Goal: Task Accomplishment & Management: Complete application form

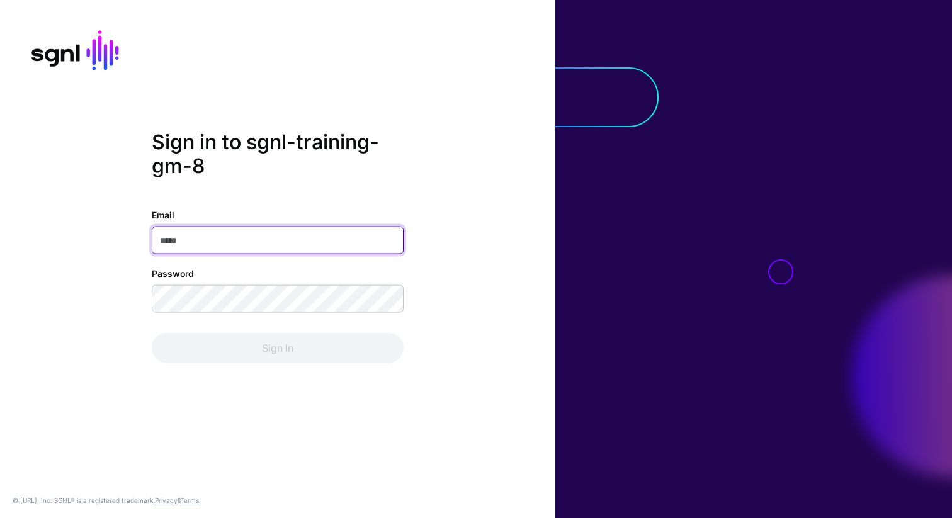
type input "**********"
click at [152, 374] on div "**********" at bounding box center [277, 259] width 555 height 259
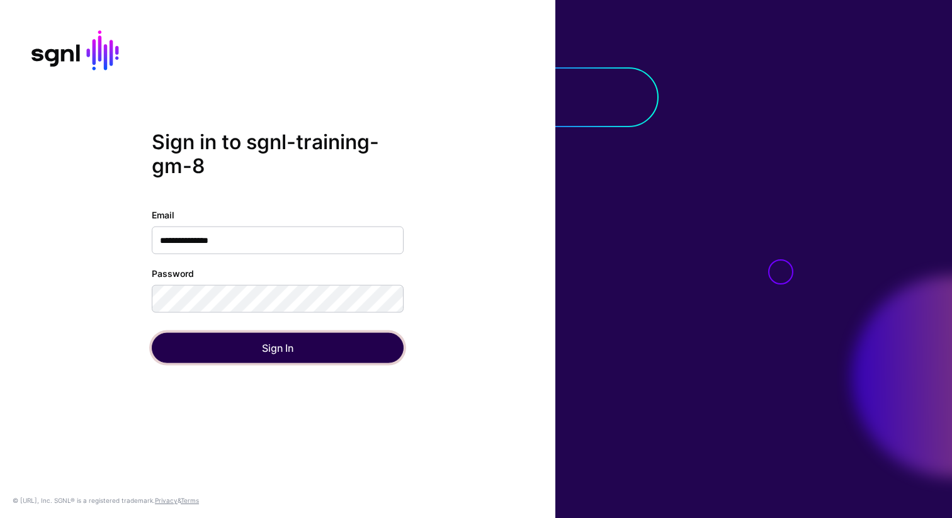
click at [220, 344] on button "Sign In" at bounding box center [278, 348] width 252 height 30
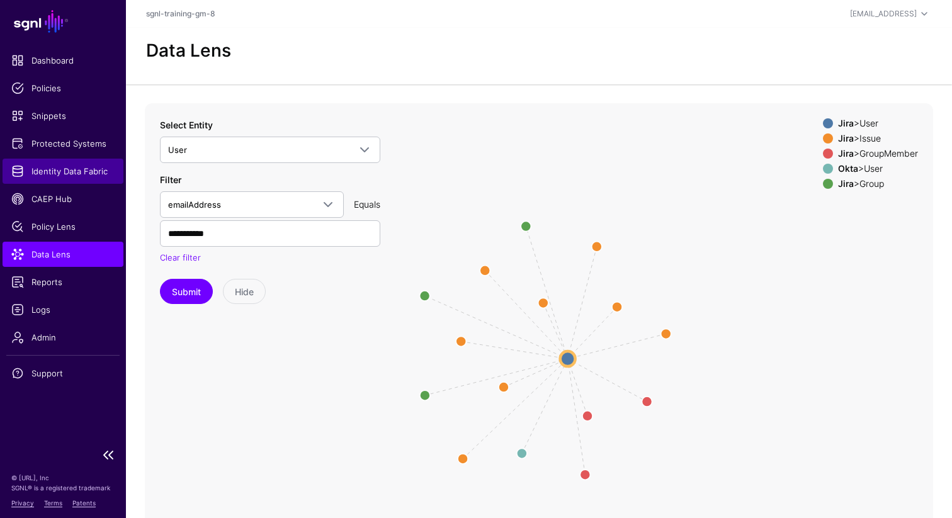
click at [74, 173] on span "Identity Data Fabric" at bounding box center [62, 171] width 103 height 13
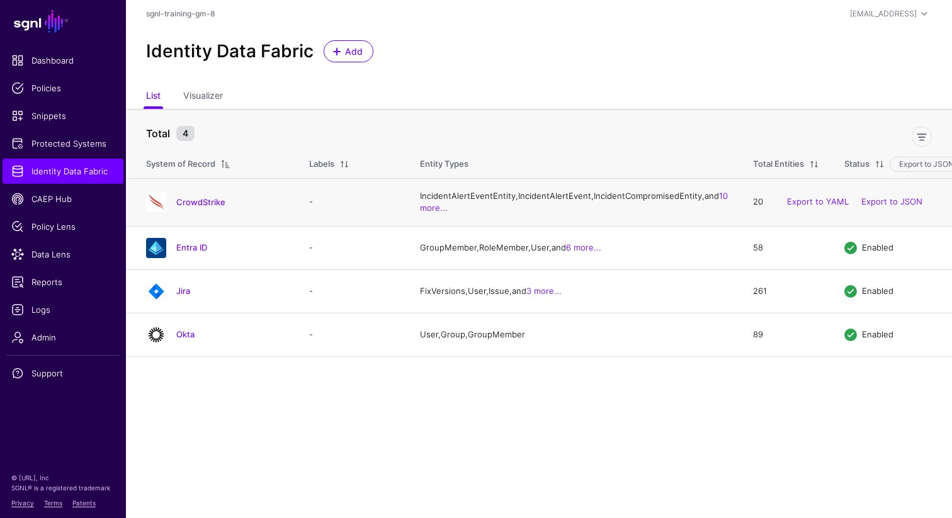
click at [210, 203] on td "CrowdStrike" at bounding box center [211, 202] width 171 height 48
click at [210, 208] on div "CrowdStrike" at bounding box center [215, 202] width 148 height 20
click at [210, 207] on link "CrowdStrike" at bounding box center [200, 202] width 49 height 10
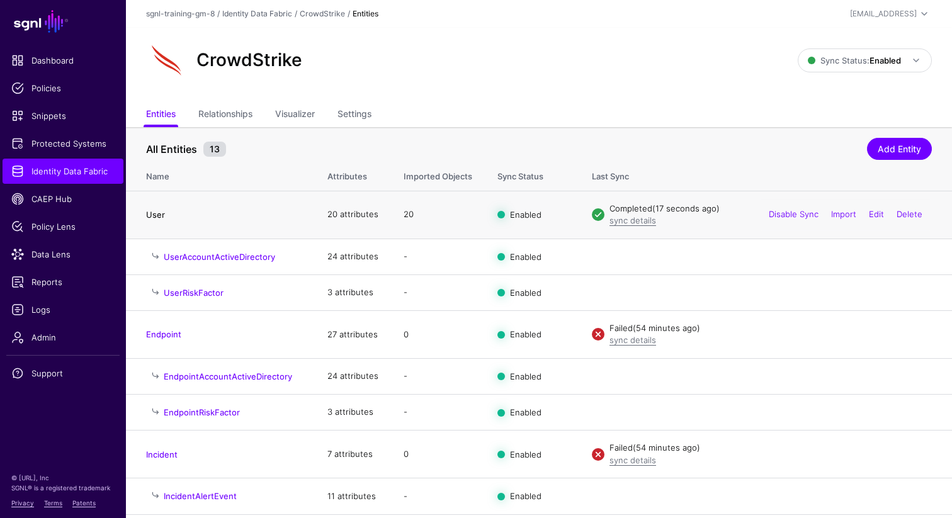
click at [159, 216] on link "User" at bounding box center [155, 215] width 19 height 10
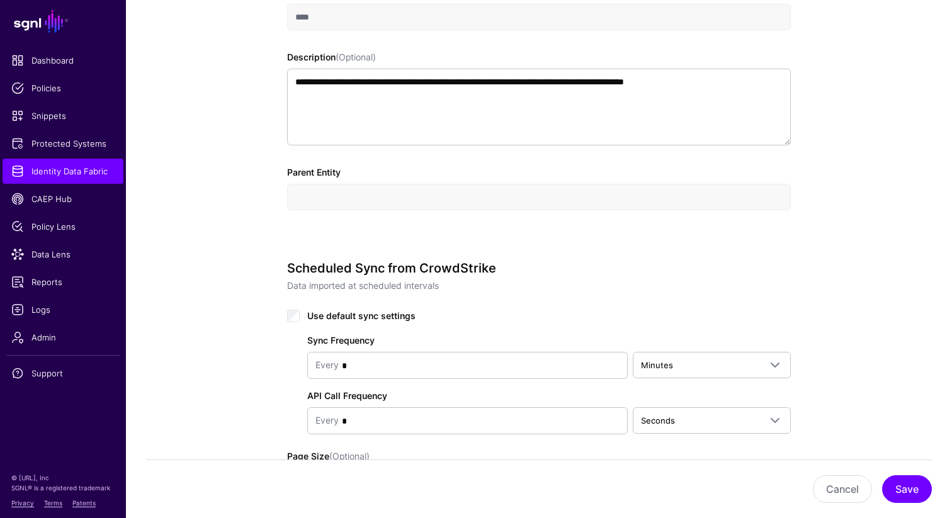
scroll to position [386, 0]
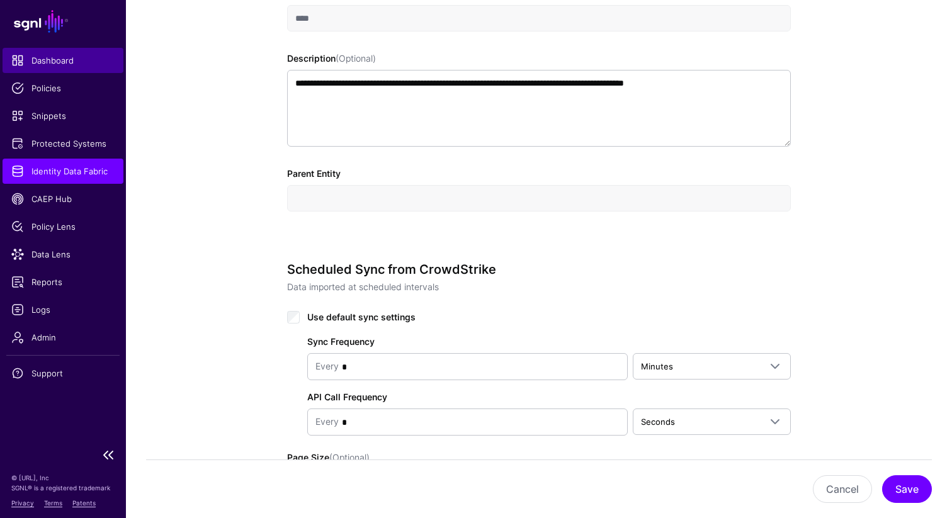
click at [59, 57] on span "Dashboard" at bounding box center [62, 60] width 103 height 13
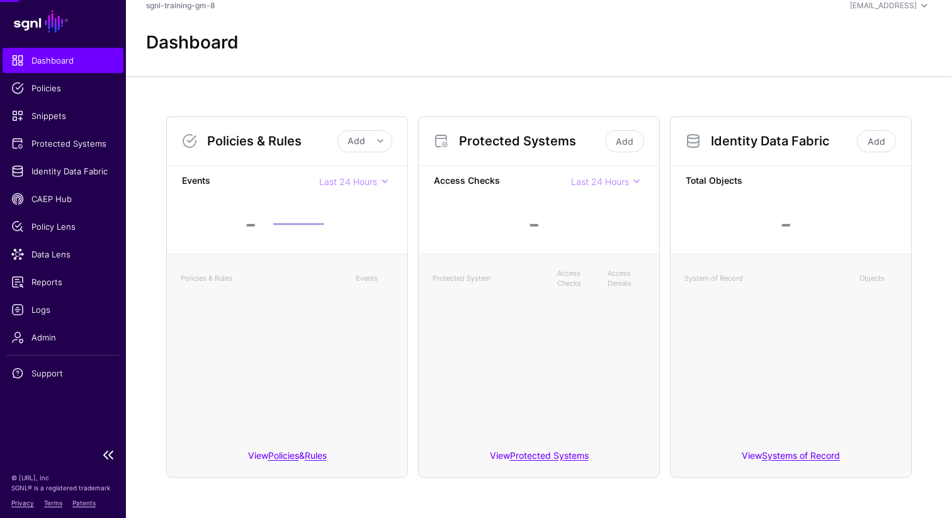
scroll to position [8, 0]
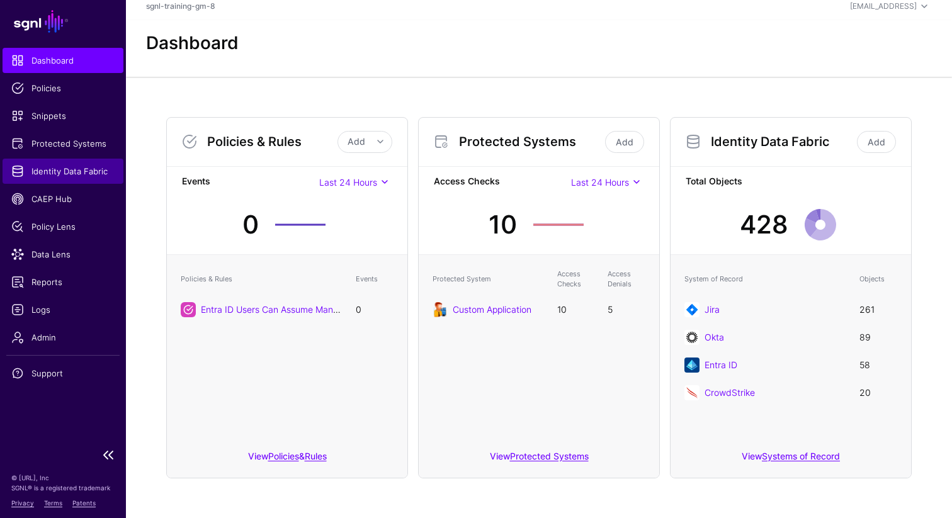
click at [71, 173] on span "Identity Data Fabric" at bounding box center [62, 171] width 103 height 13
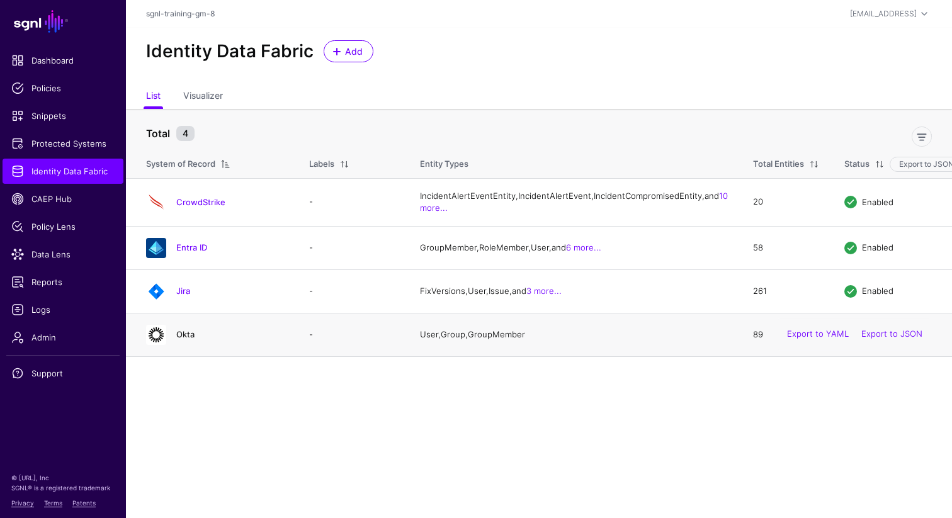
click at [181, 339] on link "Okta" at bounding box center [185, 334] width 18 height 10
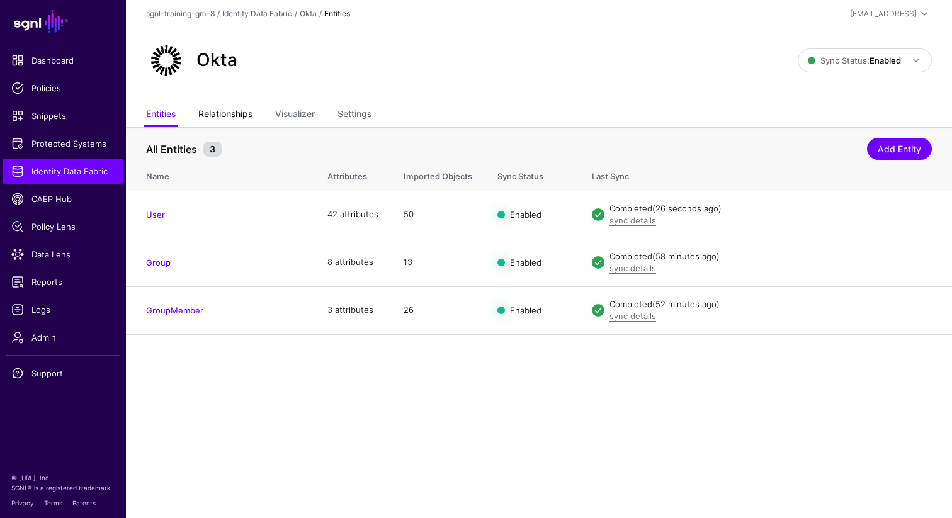
click at [233, 114] on link "Relationships" at bounding box center [225, 115] width 54 height 24
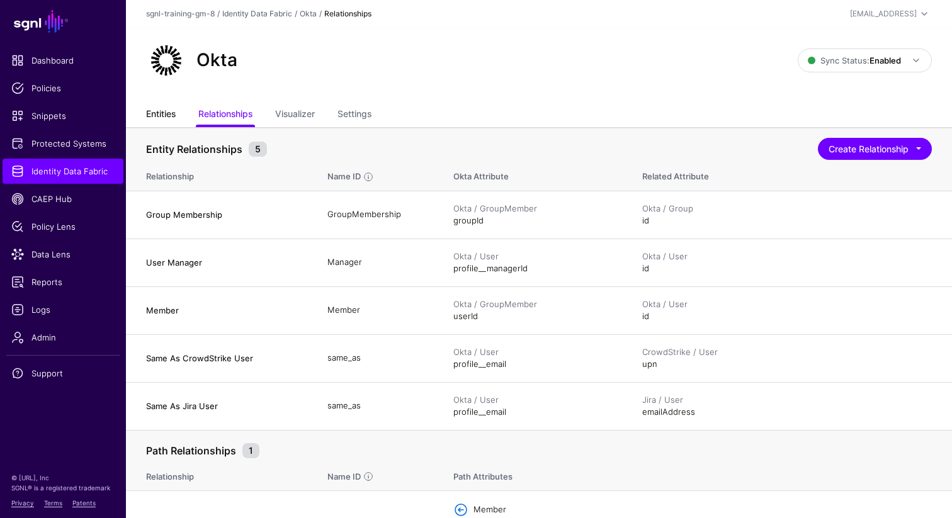
click at [159, 108] on link "Entities" at bounding box center [161, 115] width 30 height 24
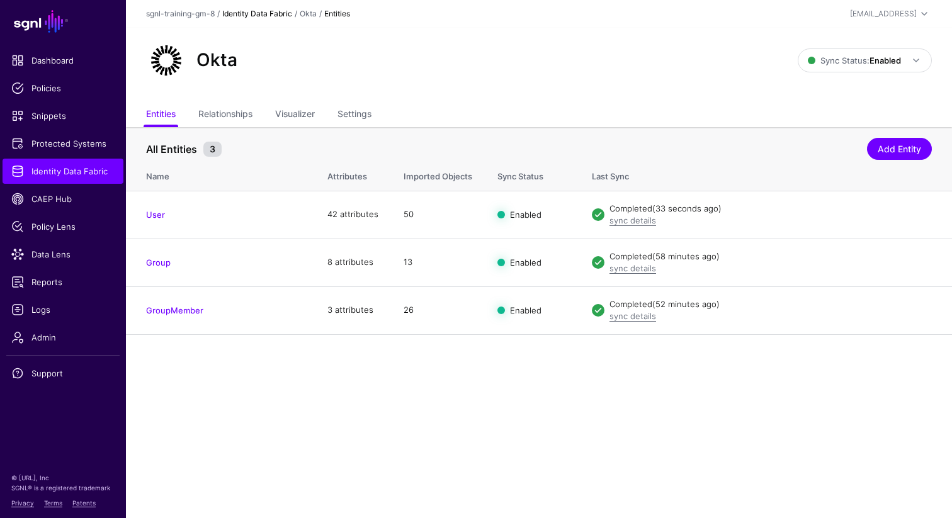
click at [239, 11] on link "Identity Data Fabric" at bounding box center [257, 13] width 70 height 9
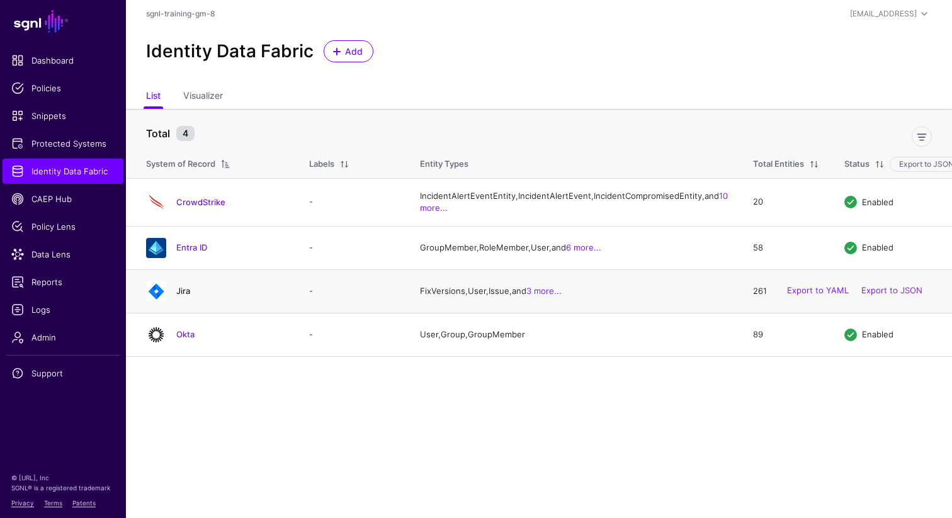
click at [183, 296] on link "Jira" at bounding box center [183, 291] width 14 height 10
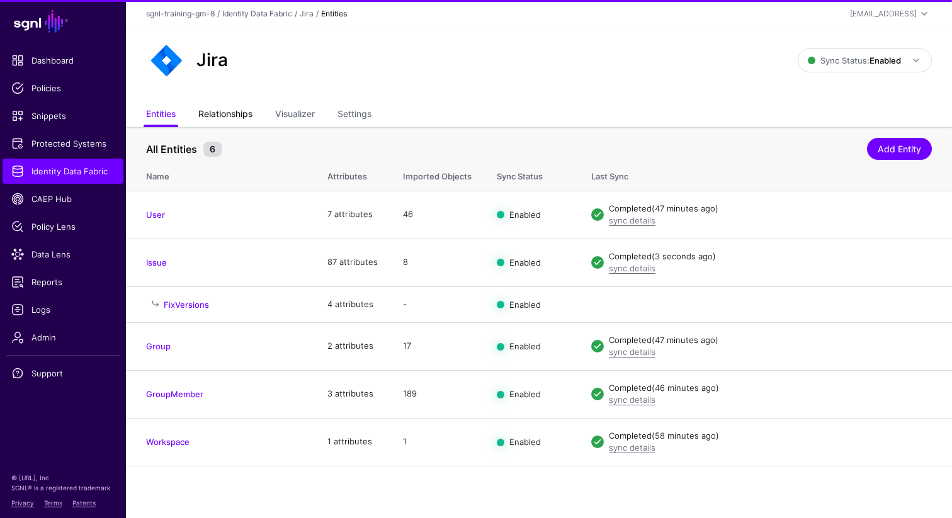
click at [232, 111] on link "Relationships" at bounding box center [225, 115] width 54 height 24
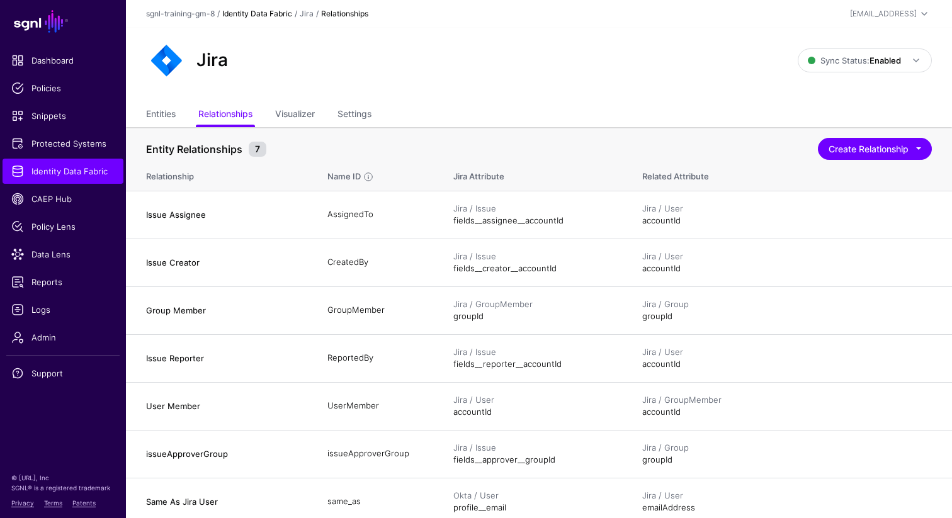
click at [246, 12] on link "Identity Data Fabric" at bounding box center [257, 13] width 70 height 9
click at [246, 12] on div "sgnl-training-gm-8 / Identity Data Fabric / Jira / Relationships" at bounding box center [408, 13] width 524 height 11
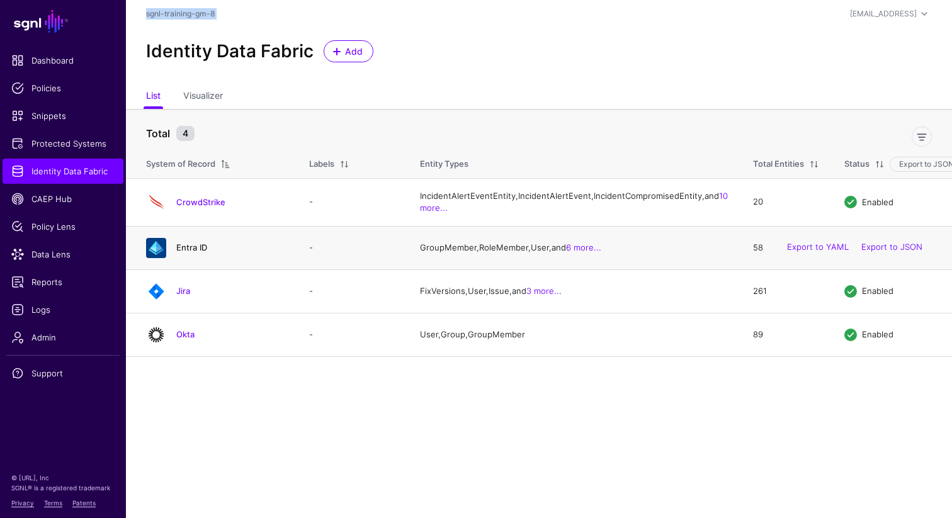
click at [188, 252] on link "Entra ID" at bounding box center [191, 247] width 31 height 10
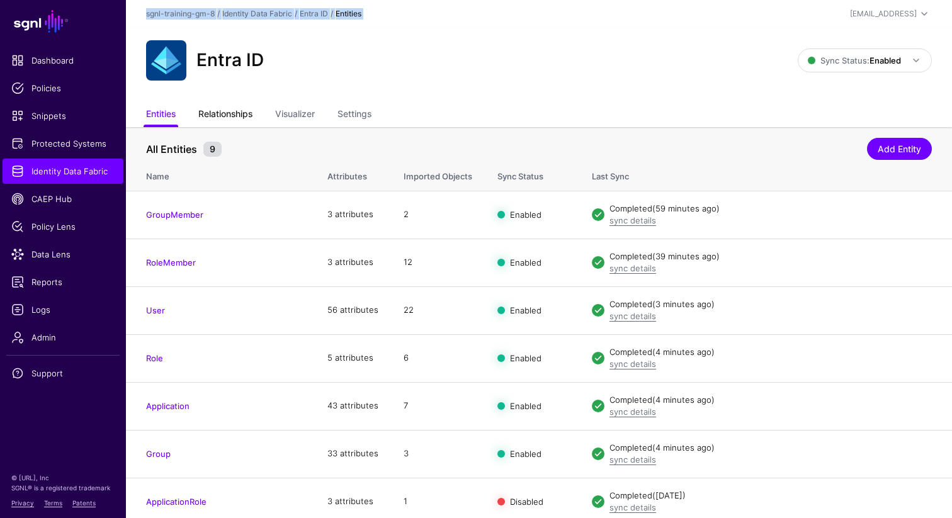
click at [230, 109] on link "Relationships" at bounding box center [225, 115] width 54 height 24
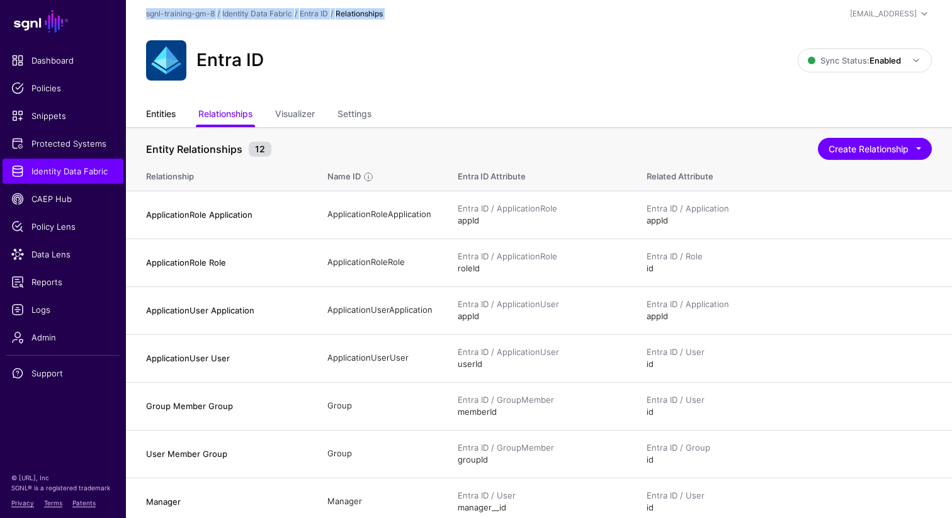
click at [165, 119] on link "Entities" at bounding box center [161, 115] width 30 height 24
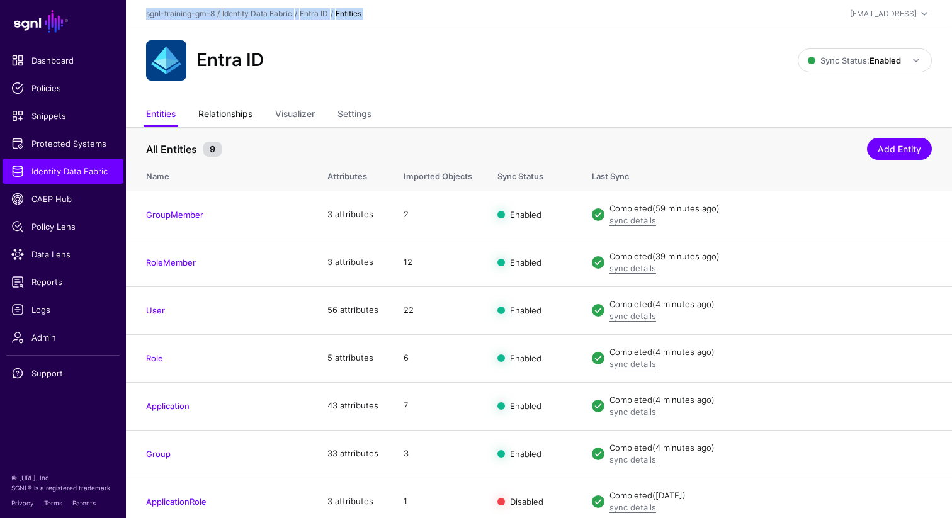
click at [234, 115] on link "Relationships" at bounding box center [225, 115] width 54 height 24
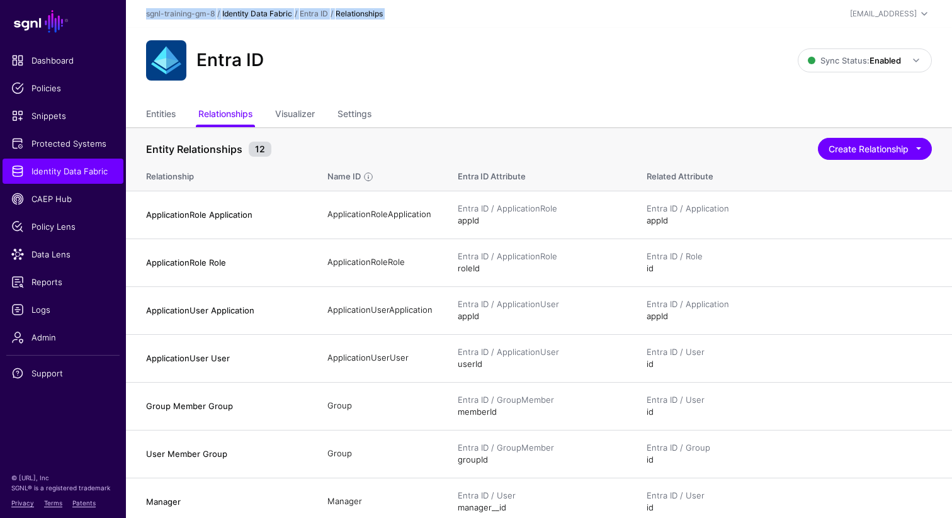
click at [252, 12] on link "Identity Data Fabric" at bounding box center [257, 13] width 70 height 9
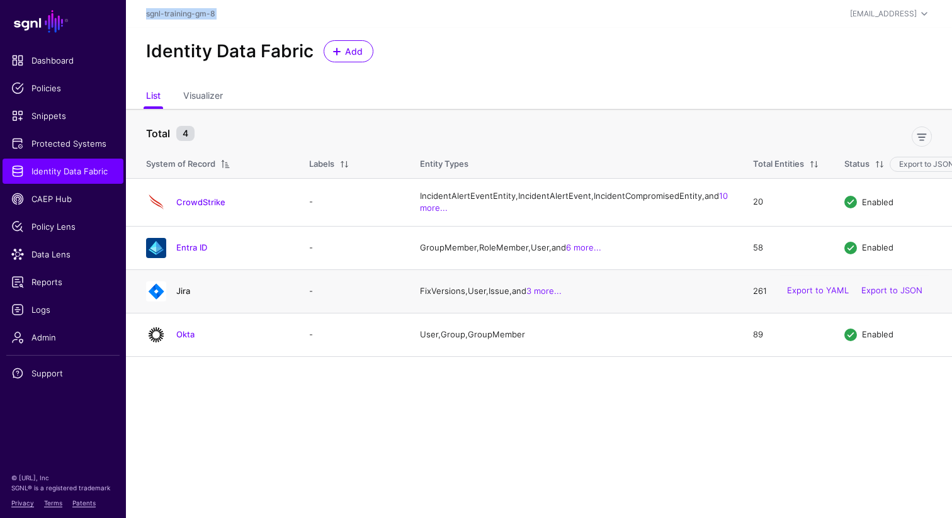
click at [186, 296] on link "Jira" at bounding box center [183, 291] width 14 height 10
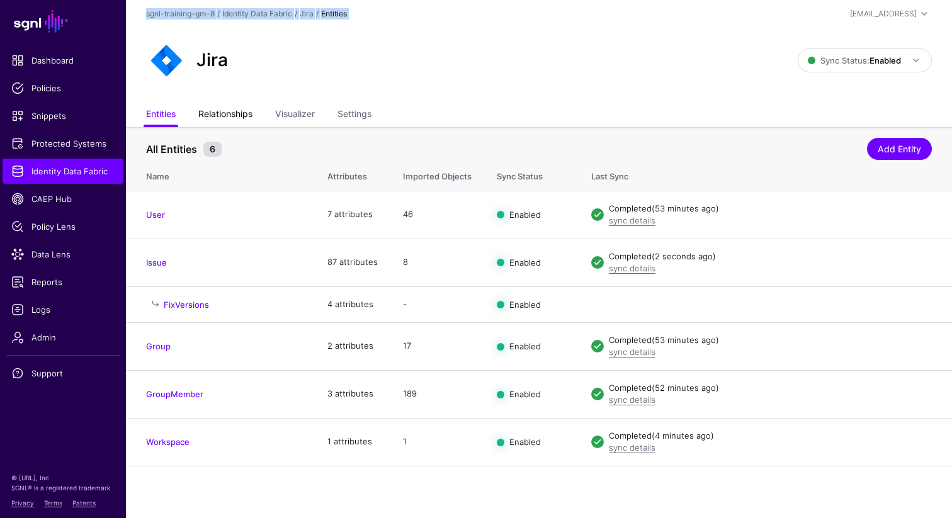
click at [227, 114] on link "Relationships" at bounding box center [225, 115] width 54 height 24
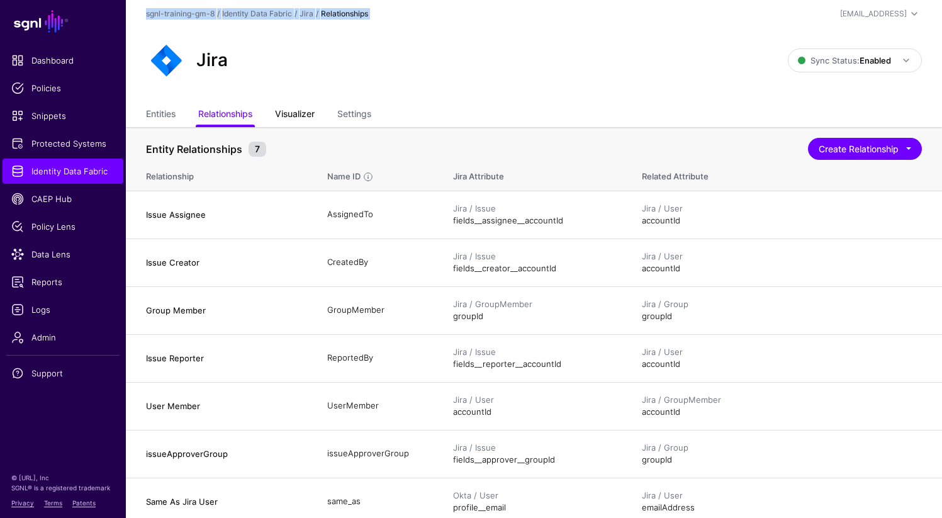
click at [310, 118] on link "Visualizer" at bounding box center [295, 115] width 40 height 24
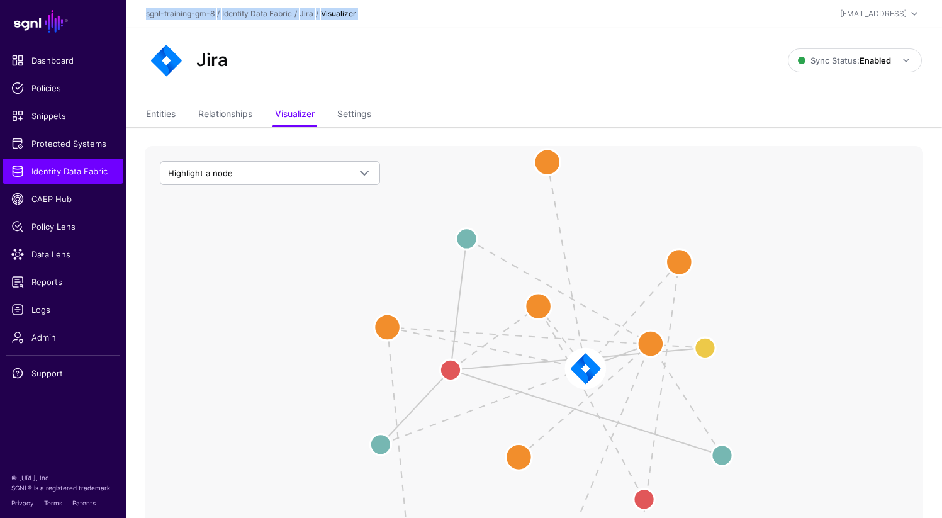
click at [571, 288] on icon "issueApproverGroup Issue Reporter Issue Assignee Issue Creator Group Member Use…" at bounding box center [534, 397] width 778 height 503
click at [549, 170] on circle at bounding box center [548, 161] width 52 height 52
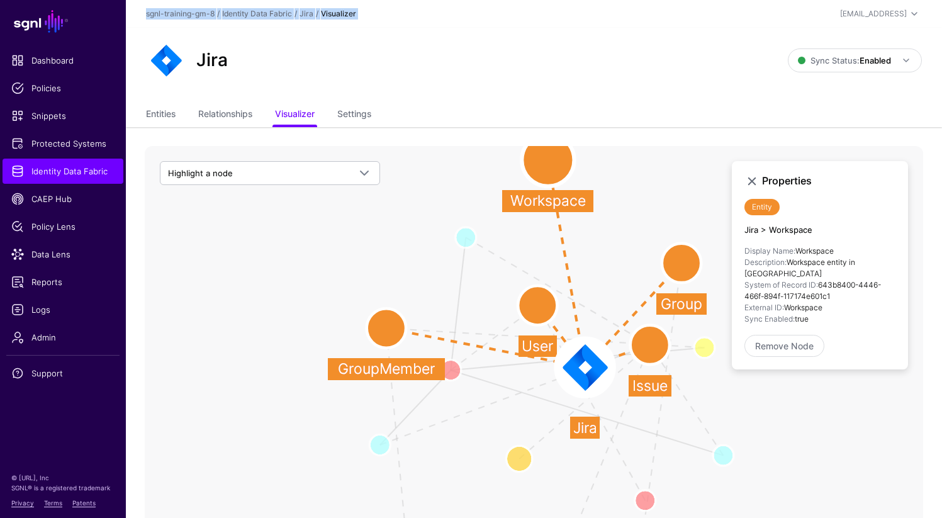
click at [566, 267] on line at bounding box center [566, 263] width 37 height 207
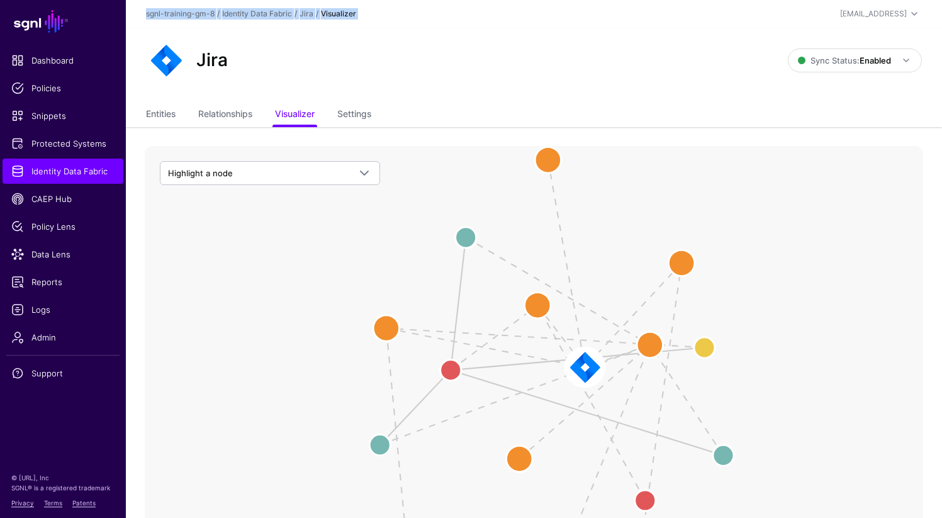
click at [566, 267] on line at bounding box center [566, 263] width 37 height 207
click at [60, 257] on span "Data Lens" at bounding box center [62, 254] width 103 height 13
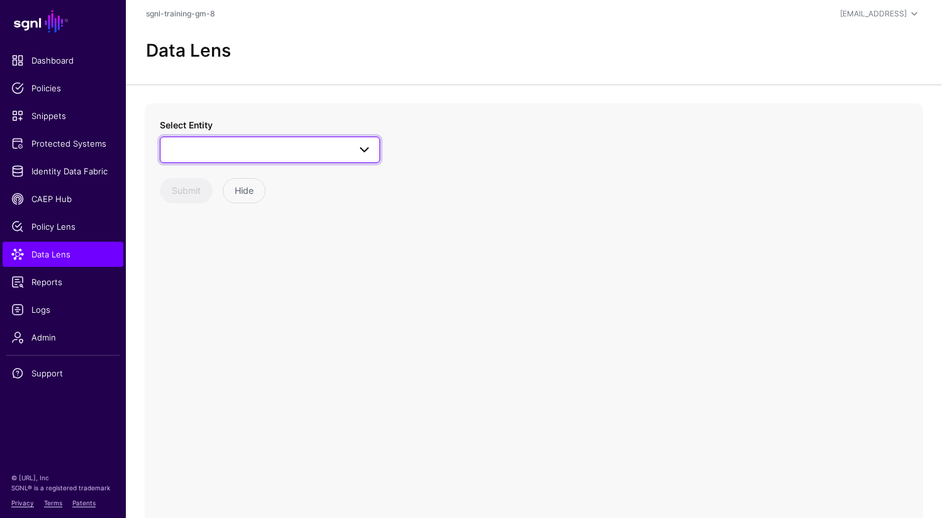
click at [351, 150] on span at bounding box center [360, 149] width 23 height 15
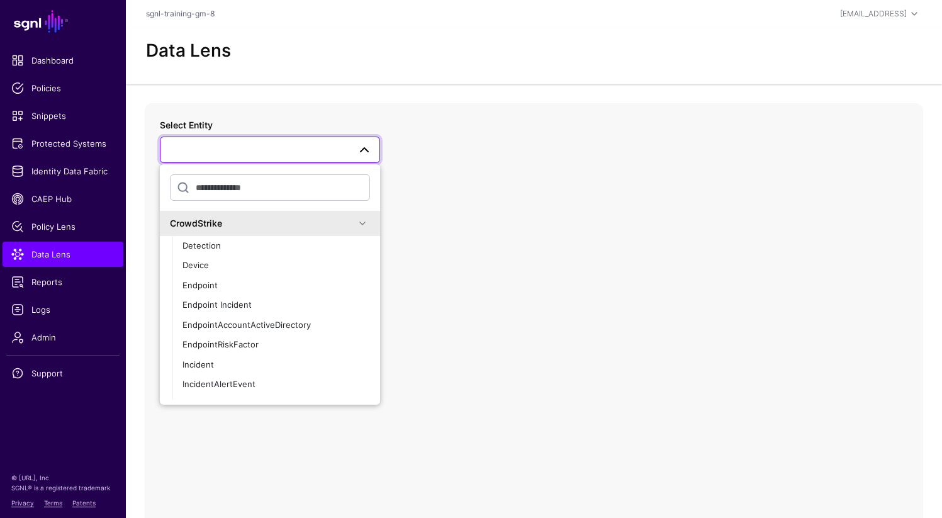
click at [250, 227] on div "CrowdStrike" at bounding box center [262, 222] width 185 height 13
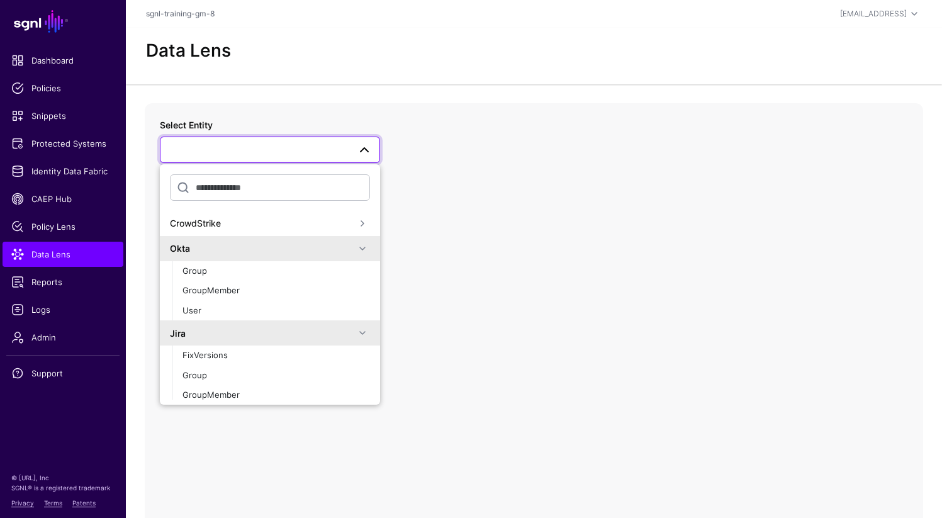
click at [227, 252] on div "Okta" at bounding box center [262, 248] width 185 height 13
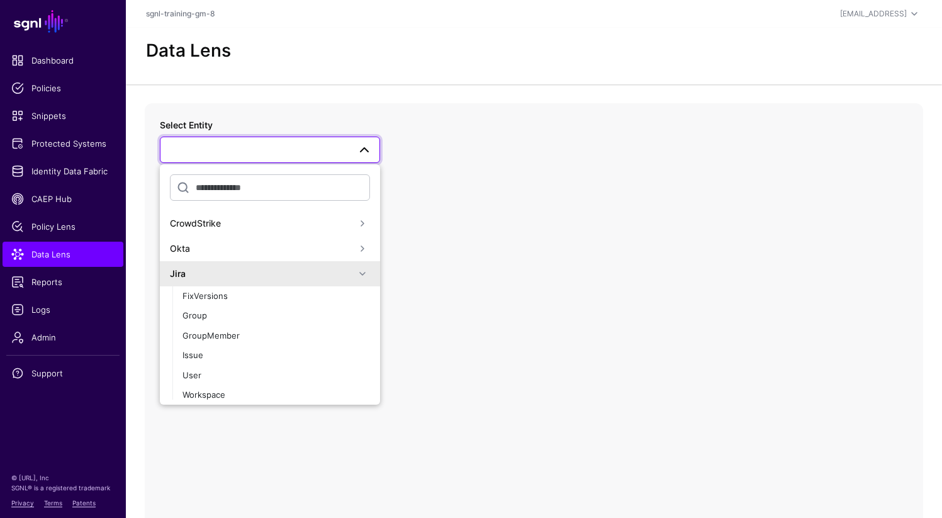
click at [218, 276] on div "Jira" at bounding box center [262, 273] width 185 height 13
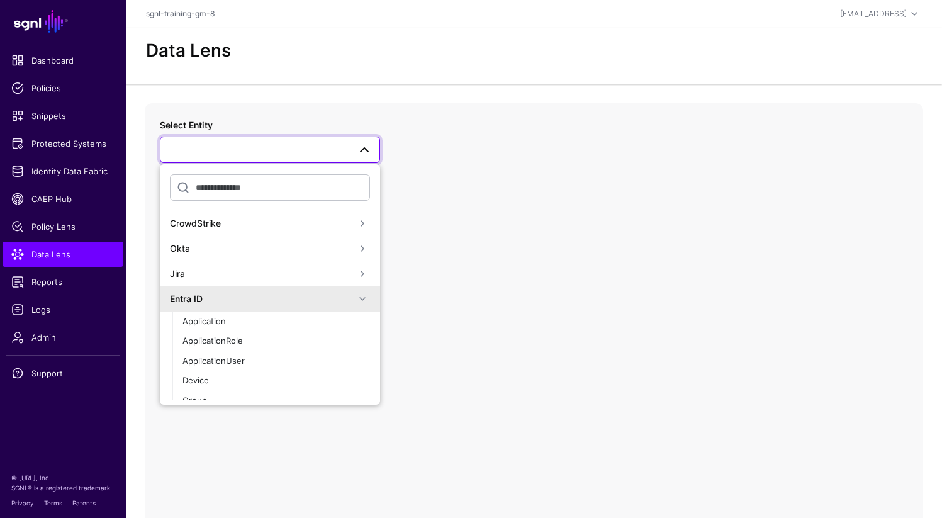
click at [204, 303] on div "Entra ID" at bounding box center [262, 298] width 185 height 13
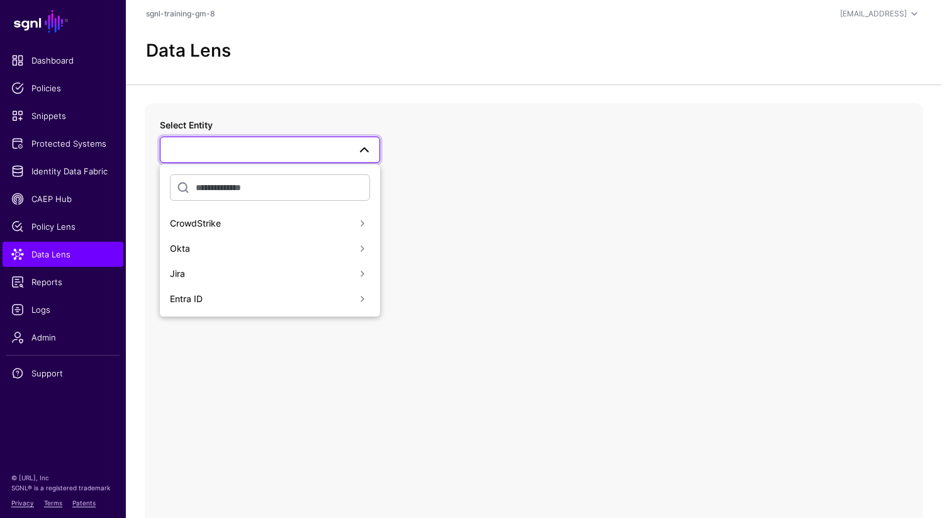
click at [379, 400] on div "Select Entity CrowdStrike Okta Jira Entra ID Submit Hide" at bounding box center [534, 354] width 778 height 503
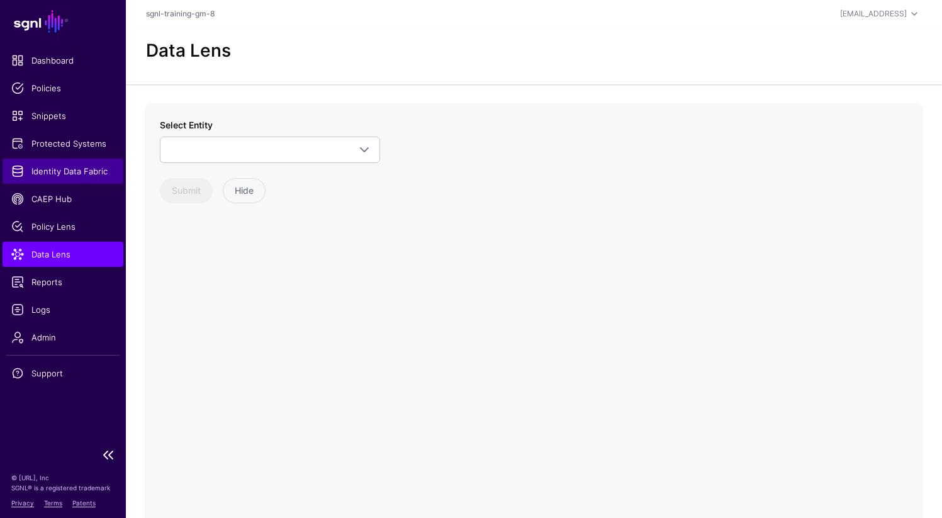
click at [70, 167] on span "Identity Data Fabric" at bounding box center [62, 171] width 103 height 13
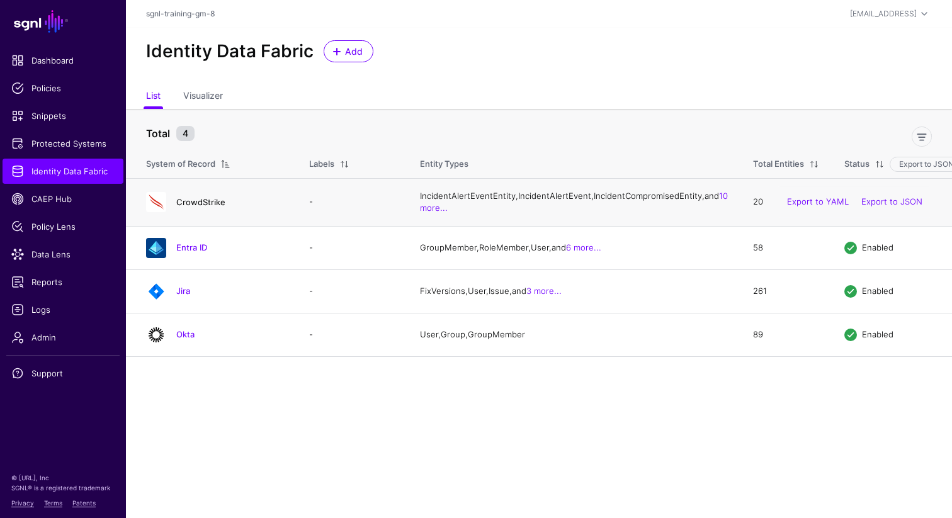
click at [200, 207] on link "CrowdStrike" at bounding box center [200, 202] width 49 height 10
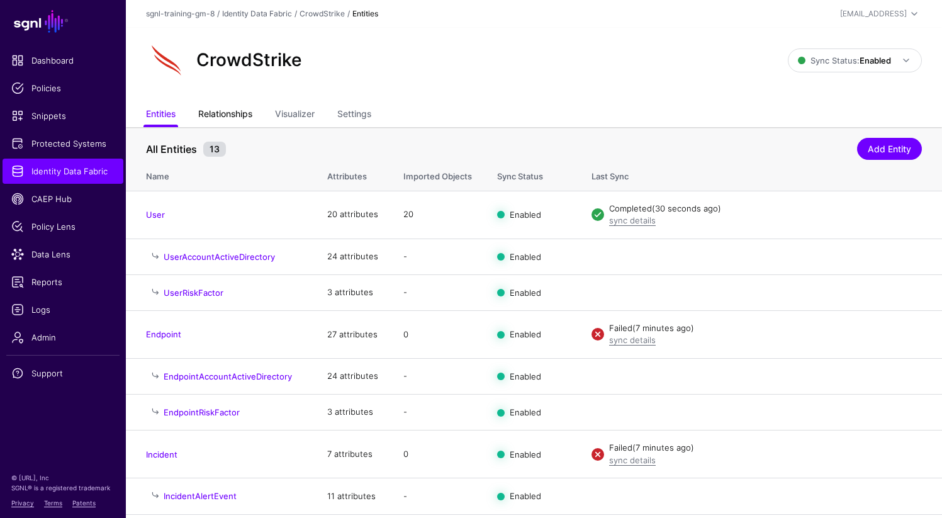
click at [221, 115] on link "Relationships" at bounding box center [225, 115] width 54 height 24
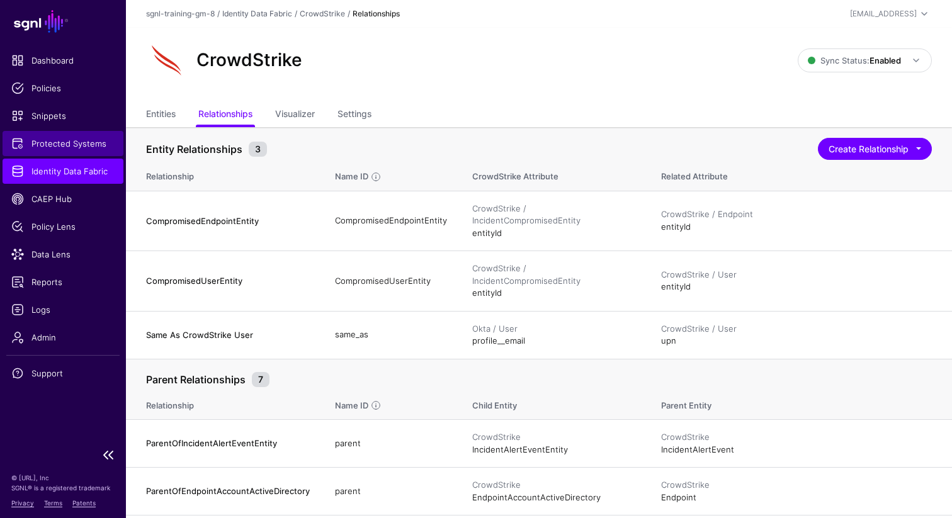
click at [73, 148] on span "Protected Systems" at bounding box center [62, 143] width 103 height 13
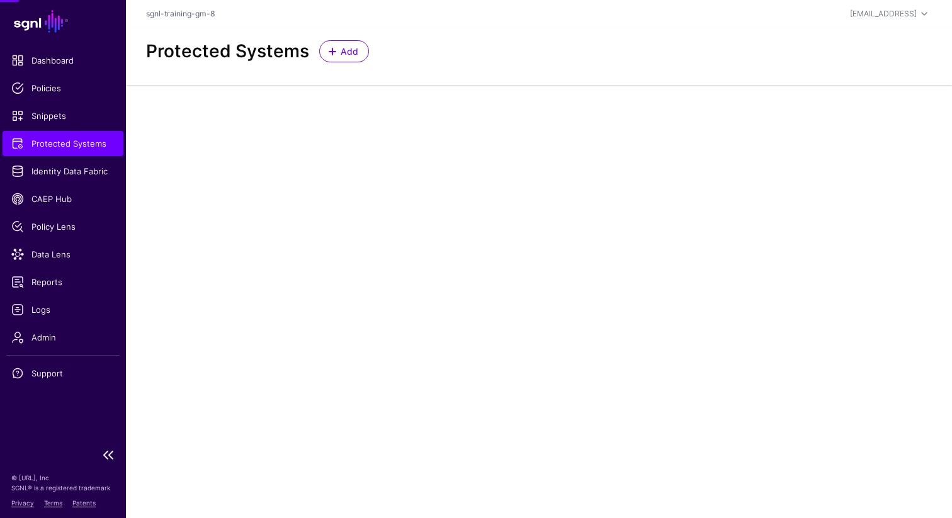
click at [73, 148] on span "Protected Systems" at bounding box center [62, 143] width 103 height 13
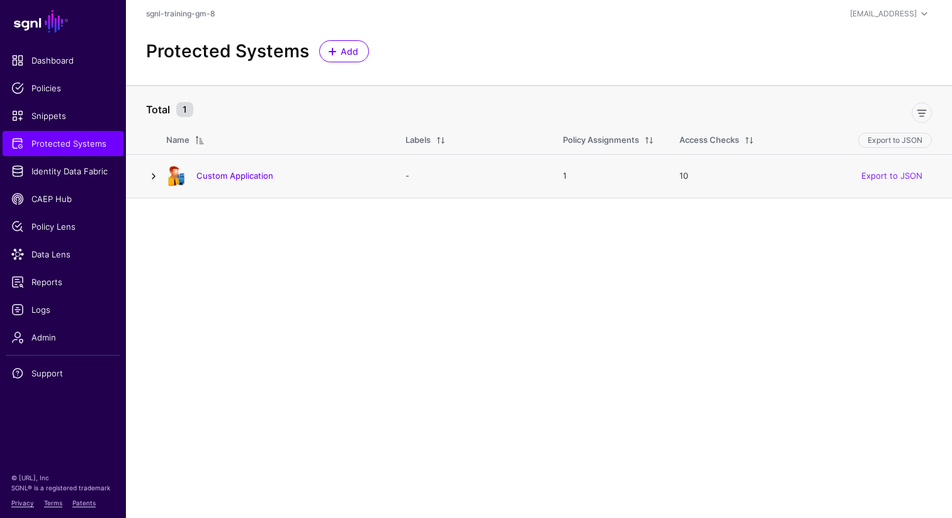
click at [155, 177] on link at bounding box center [153, 176] width 15 height 15
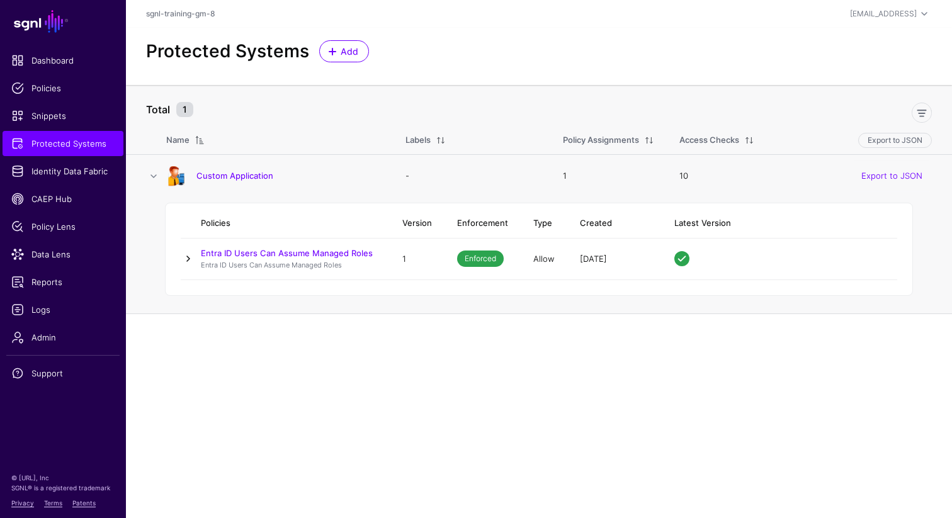
click at [193, 256] on link at bounding box center [188, 258] width 15 height 15
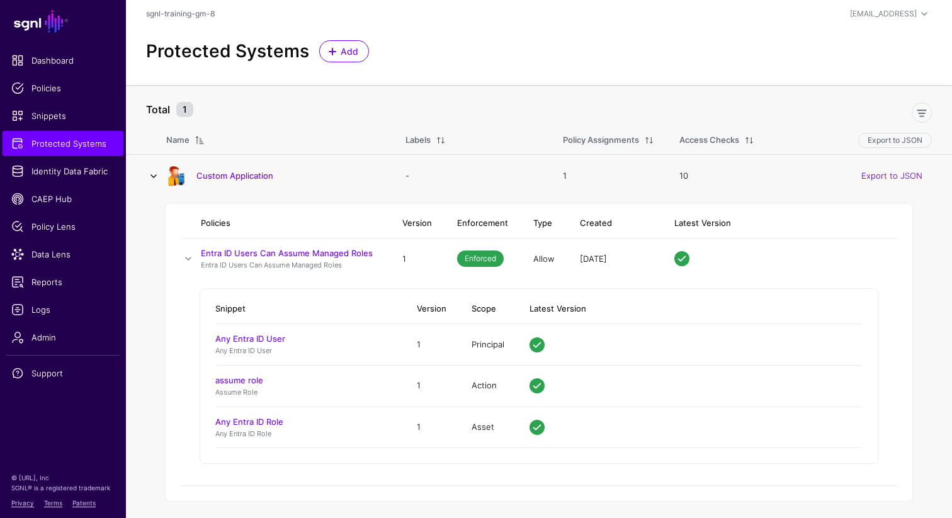
click at [153, 182] on link at bounding box center [153, 176] width 15 height 15
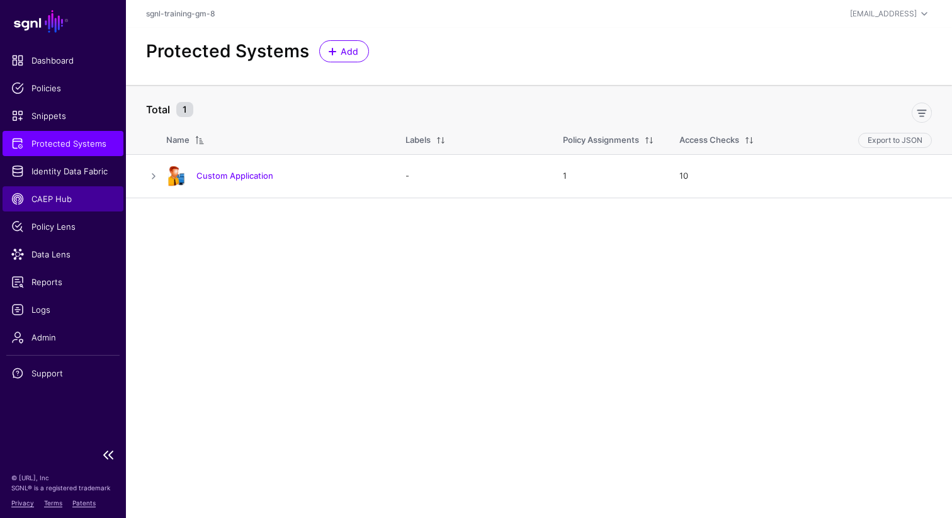
click at [66, 201] on span "CAEP Hub" at bounding box center [62, 199] width 103 height 13
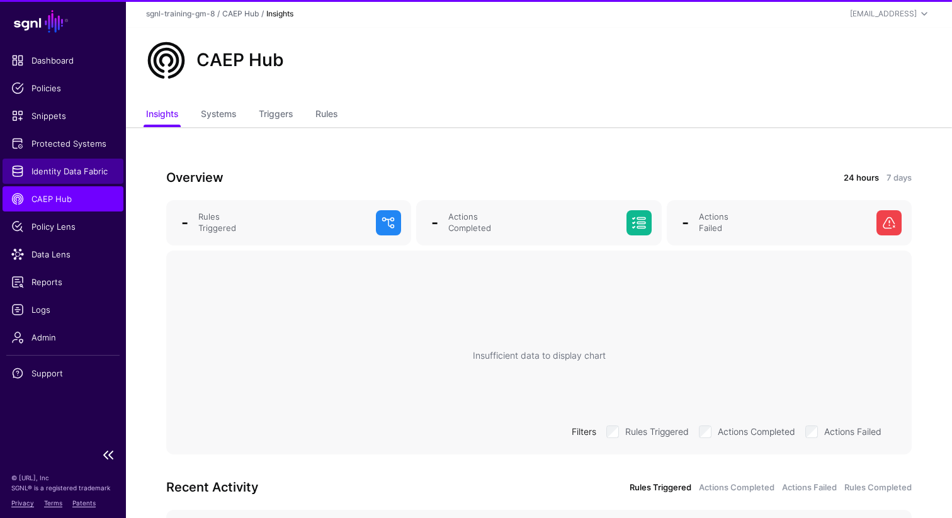
click at [67, 175] on span "Identity Data Fabric" at bounding box center [62, 171] width 103 height 13
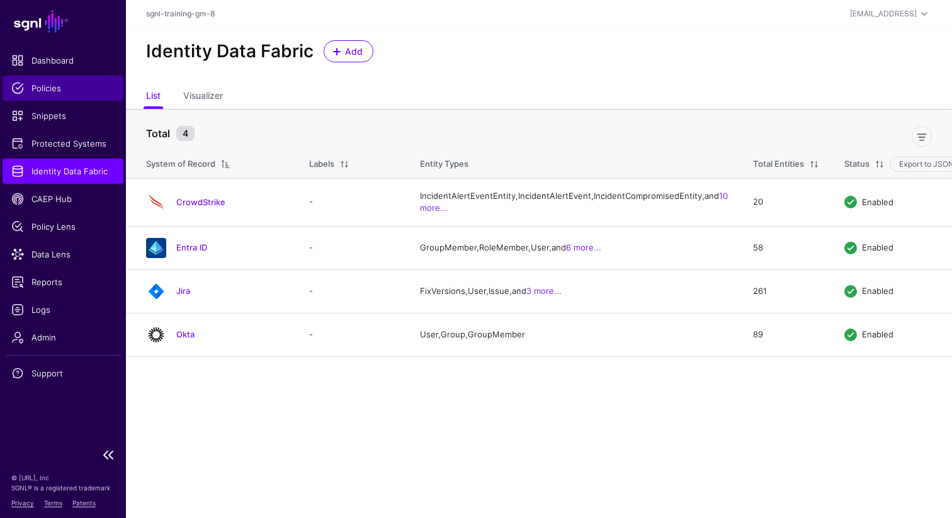
click at [52, 89] on span "Policies" at bounding box center [62, 88] width 103 height 13
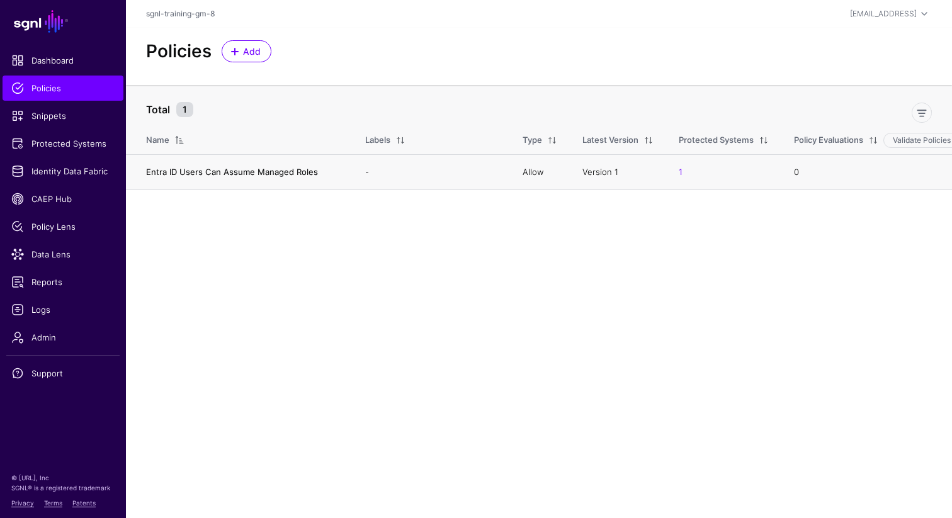
click at [188, 167] on link "Entra ID Users Can Assume Managed Roles" at bounding box center [232, 172] width 172 height 10
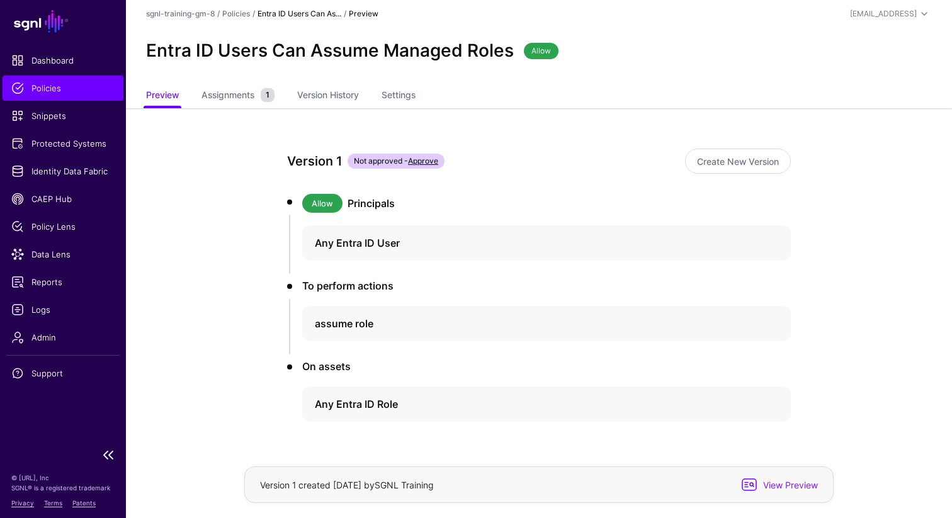
click at [50, 85] on span "Policies" at bounding box center [62, 88] width 103 height 13
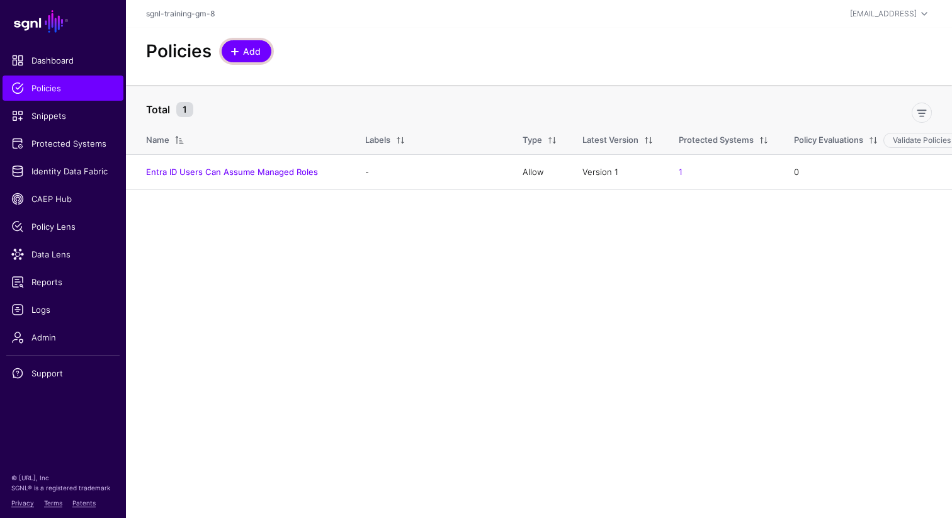
click at [230, 50] on span at bounding box center [235, 52] width 10 height 10
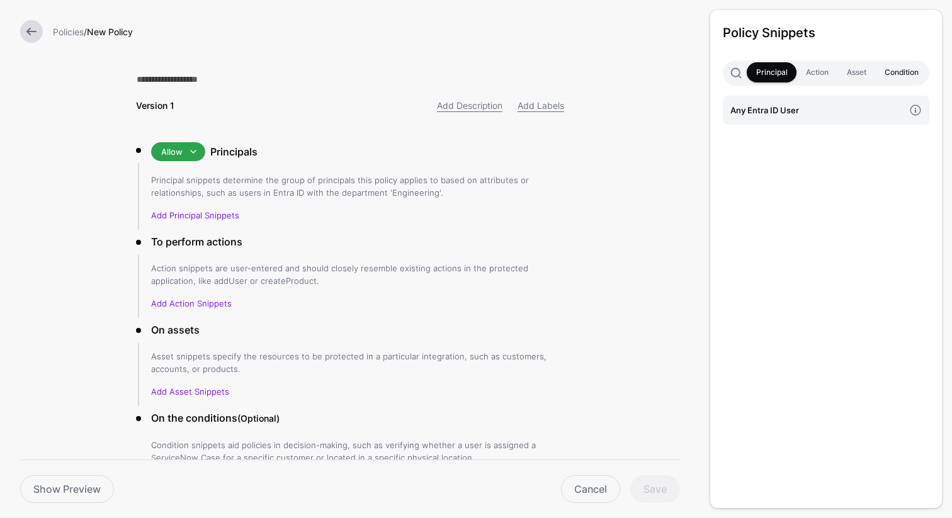
click at [890, 71] on link "Condition" at bounding box center [901, 72] width 52 height 20
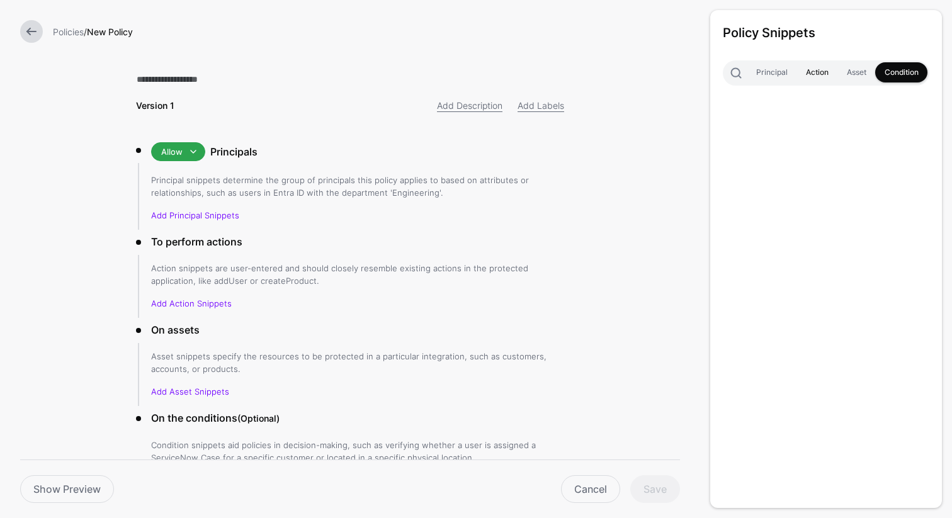
click at [812, 80] on link "Action" at bounding box center [816, 72] width 41 height 20
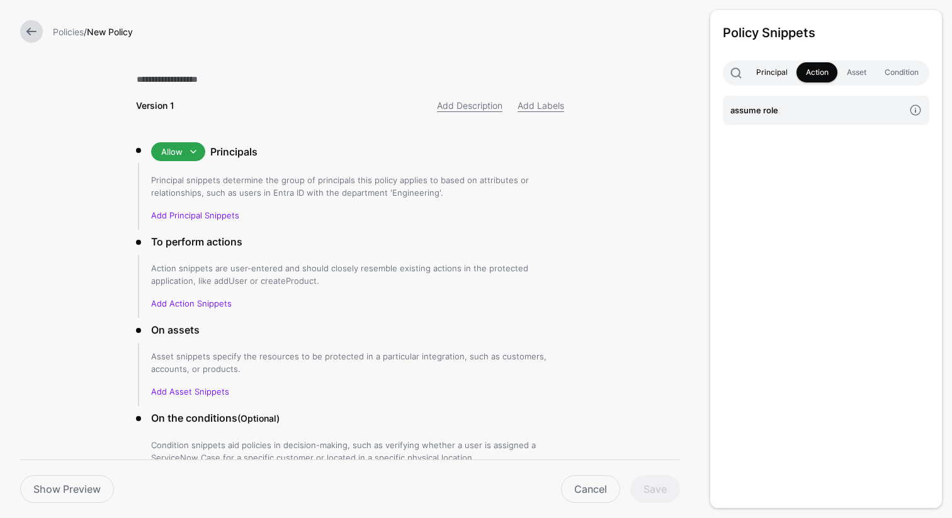
click at [762, 73] on link "Principal" at bounding box center [771, 72] width 50 height 20
click at [765, 110] on h4 "Any Entra ID User" at bounding box center [817, 110] width 174 height 14
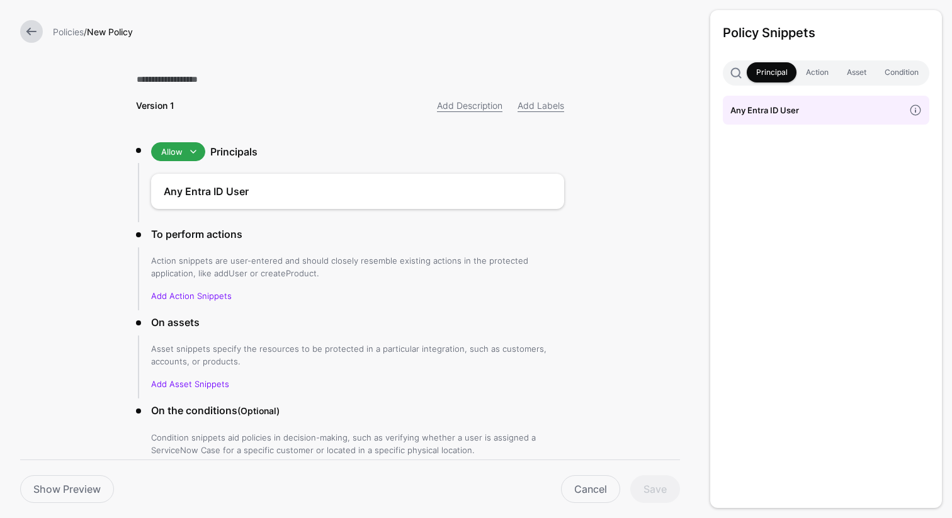
click at [33, 34] on link at bounding box center [31, 31] width 23 height 23
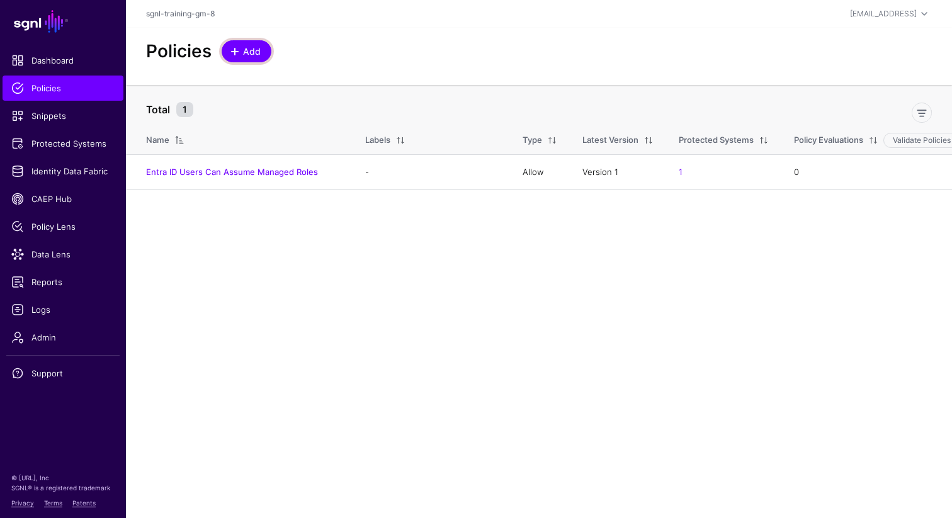
click at [244, 49] on span "Add" at bounding box center [252, 51] width 21 height 13
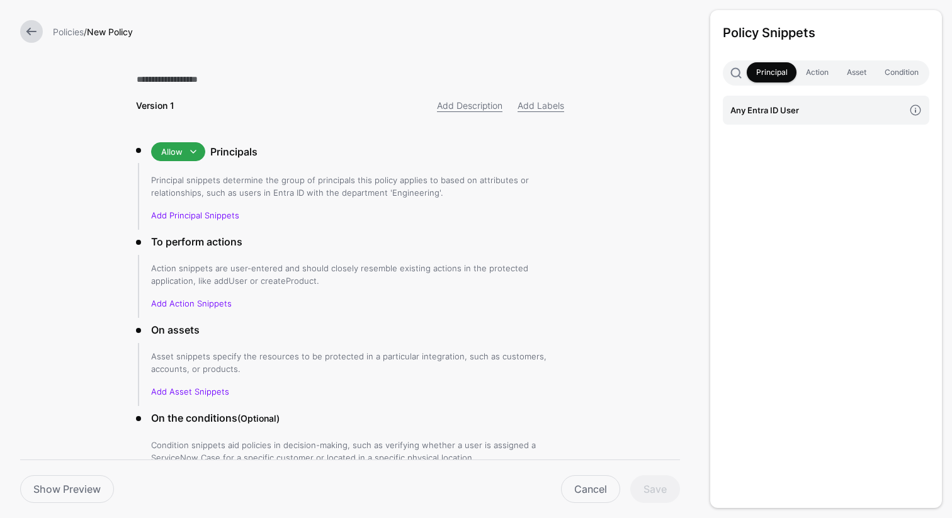
click at [27, 35] on link at bounding box center [31, 31] width 23 height 23
